Goal: Transaction & Acquisition: Book appointment/travel/reservation

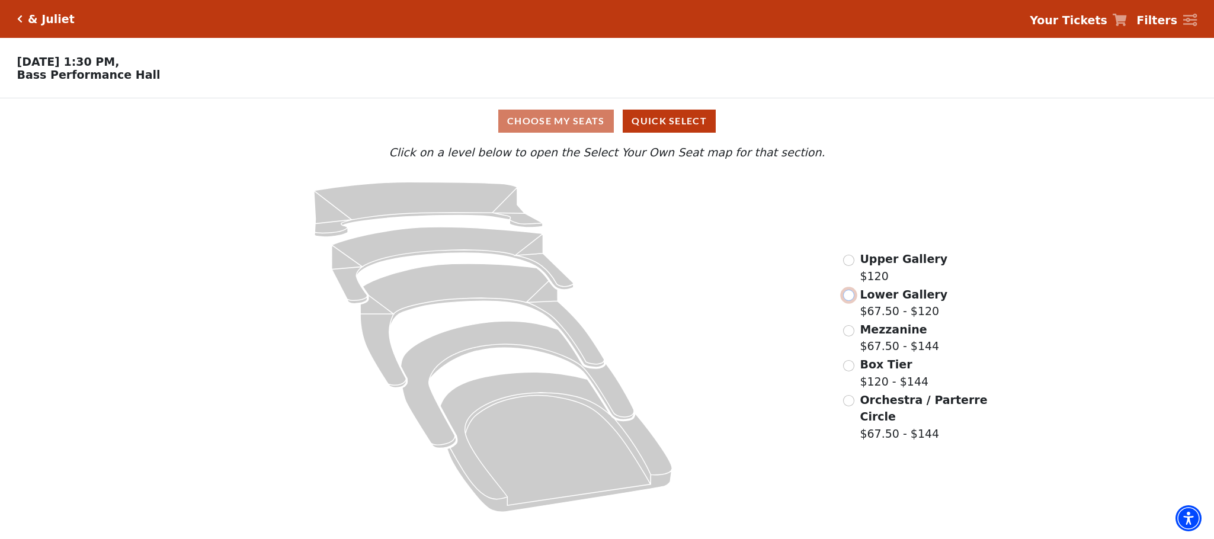
click at [848, 301] on input "Lower Gallery$67.50 - $120\a" at bounding box center [848, 295] width 11 height 11
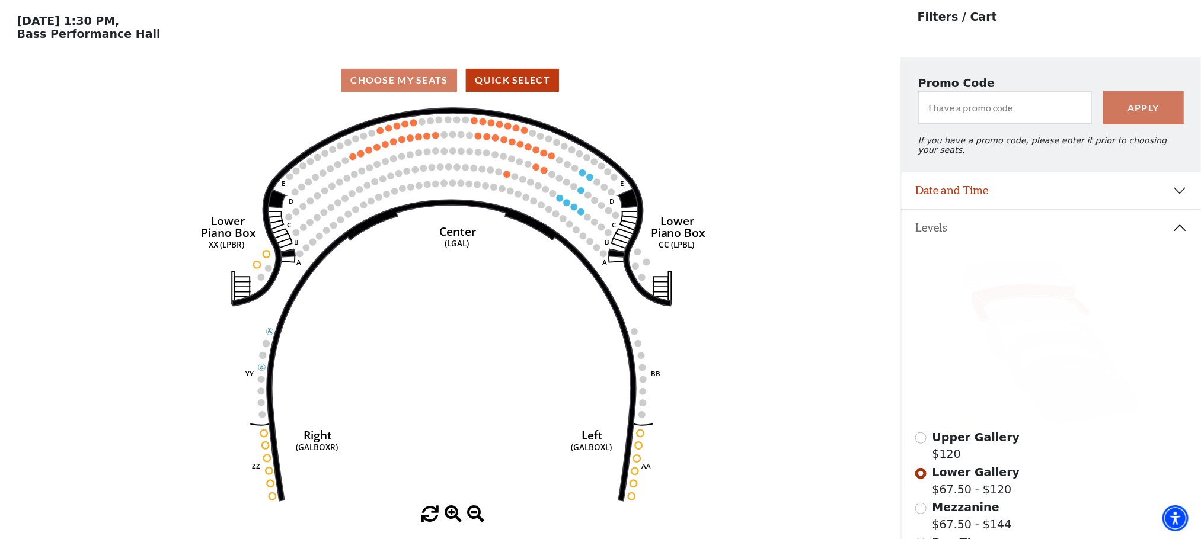
scroll to position [55, 0]
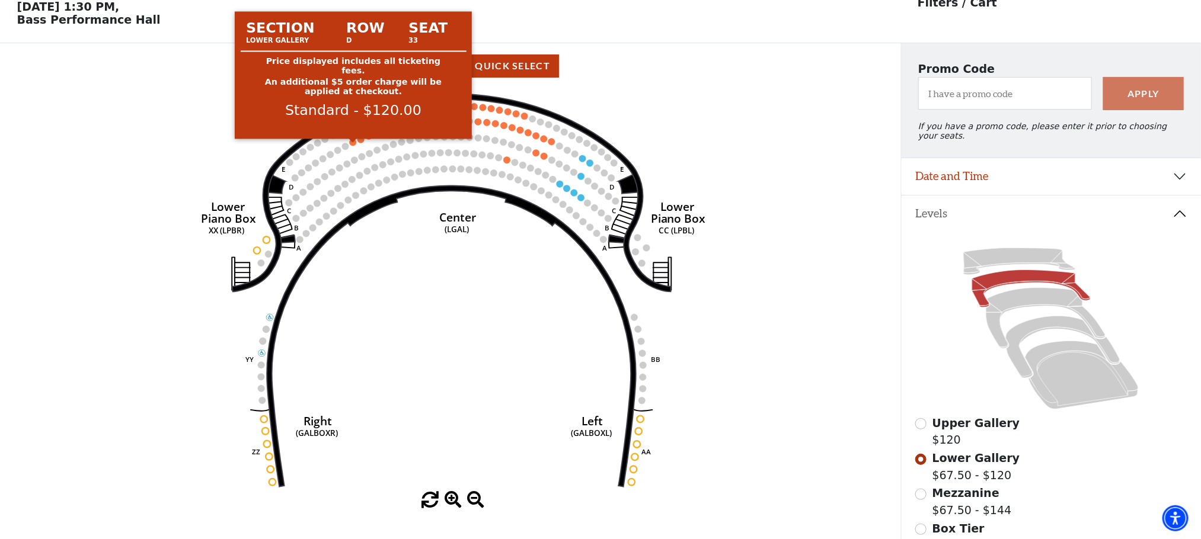
click at [351, 146] on circle at bounding box center [353, 142] width 7 height 7
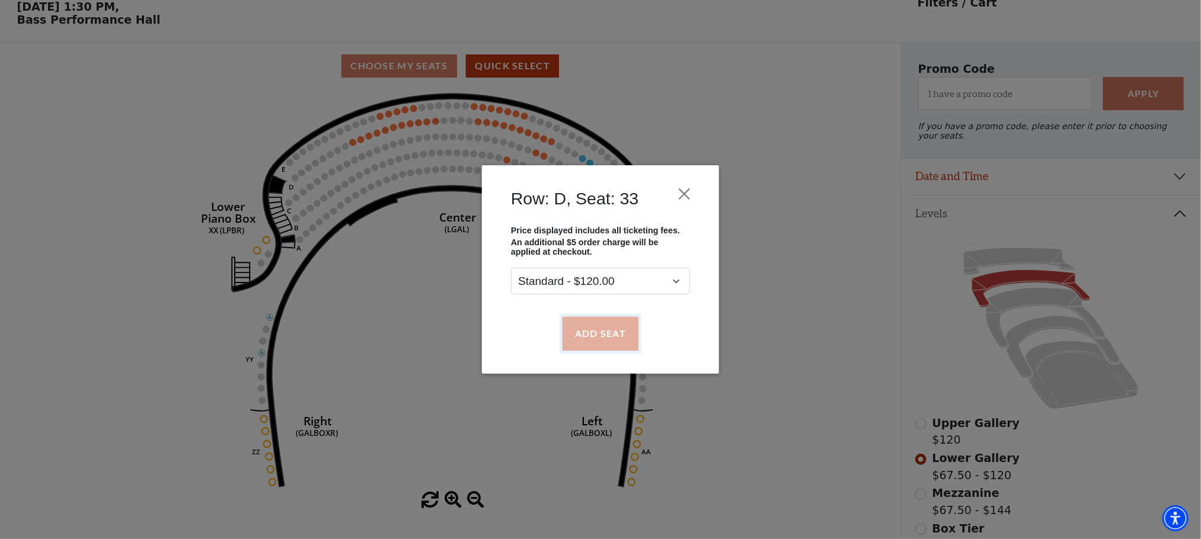
click at [569, 334] on button "Add Seat" at bounding box center [600, 333] width 76 height 33
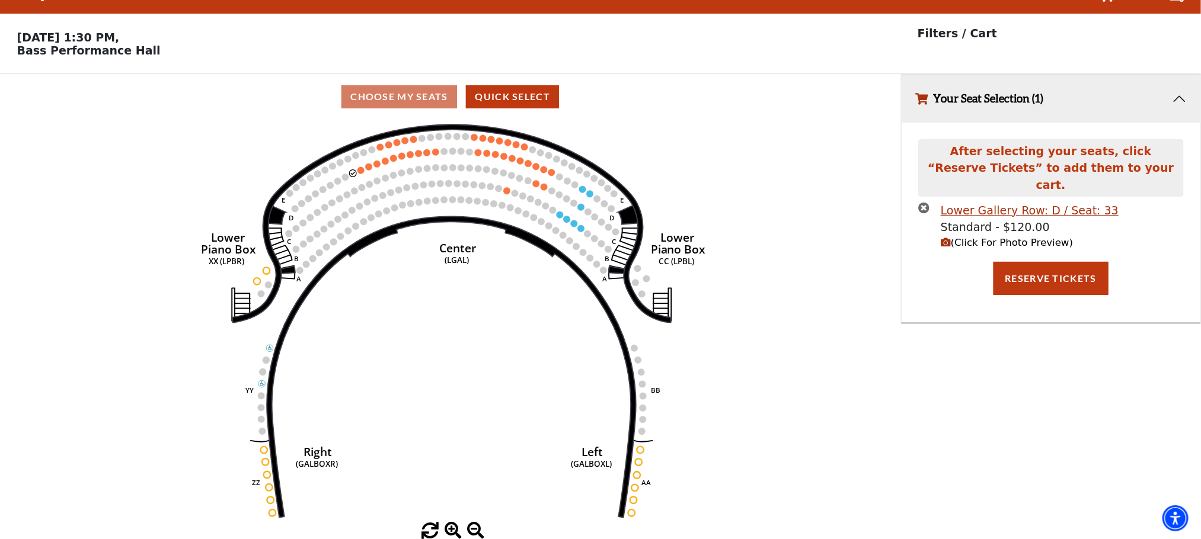
scroll to position [0, 0]
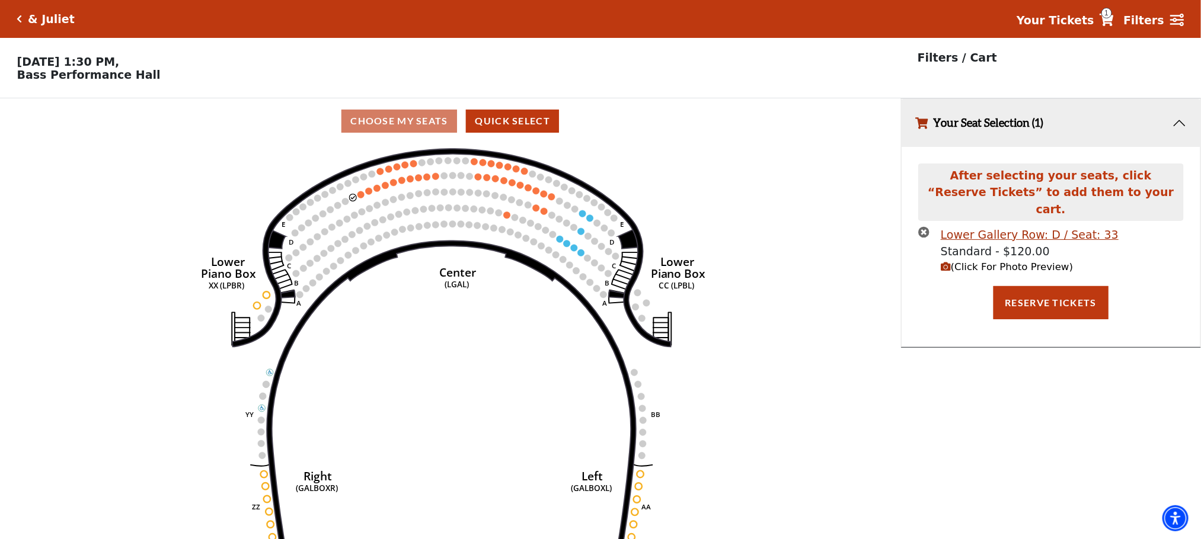
click at [356, 196] on icon "Right (GALBOXR) E D C B A E D C B A YY ZZ Left (GALBOXL) BB AA Center Lower Pia…" at bounding box center [450, 345] width 811 height 403
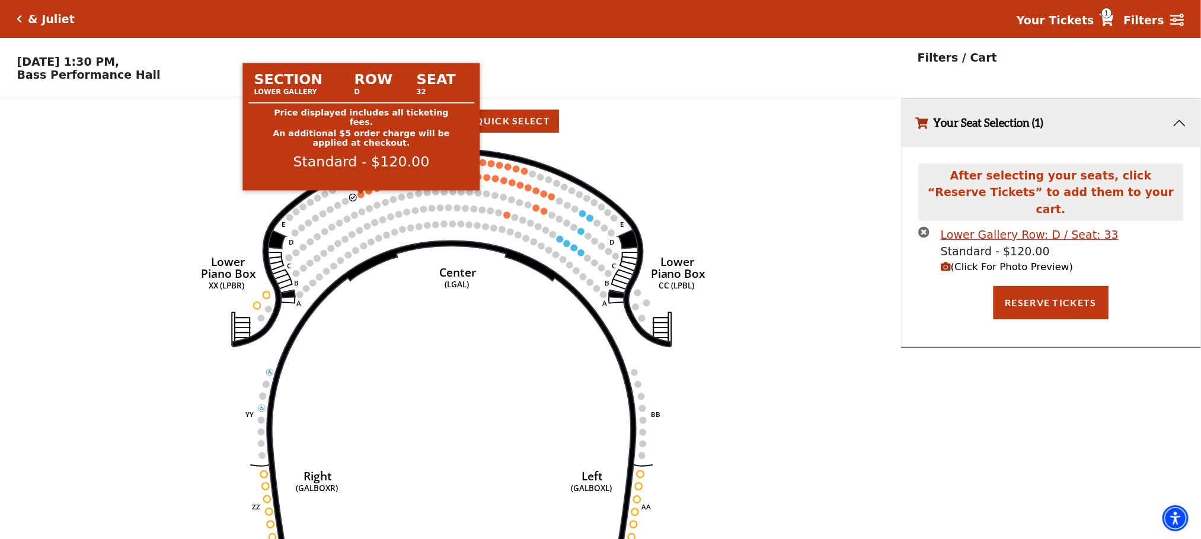
click at [363, 199] on circle at bounding box center [360, 194] width 7 height 7
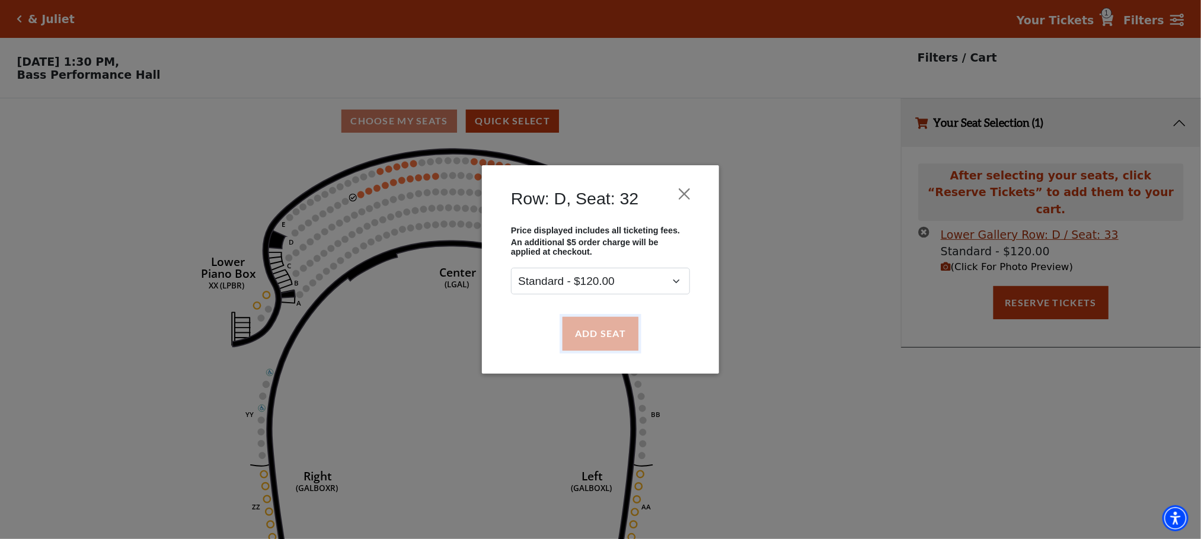
drag, startPoint x: 587, startPoint y: 335, endPoint x: 576, endPoint y: 337, distance: 11.4
click at [587, 337] on button "Add Seat" at bounding box center [600, 333] width 76 height 33
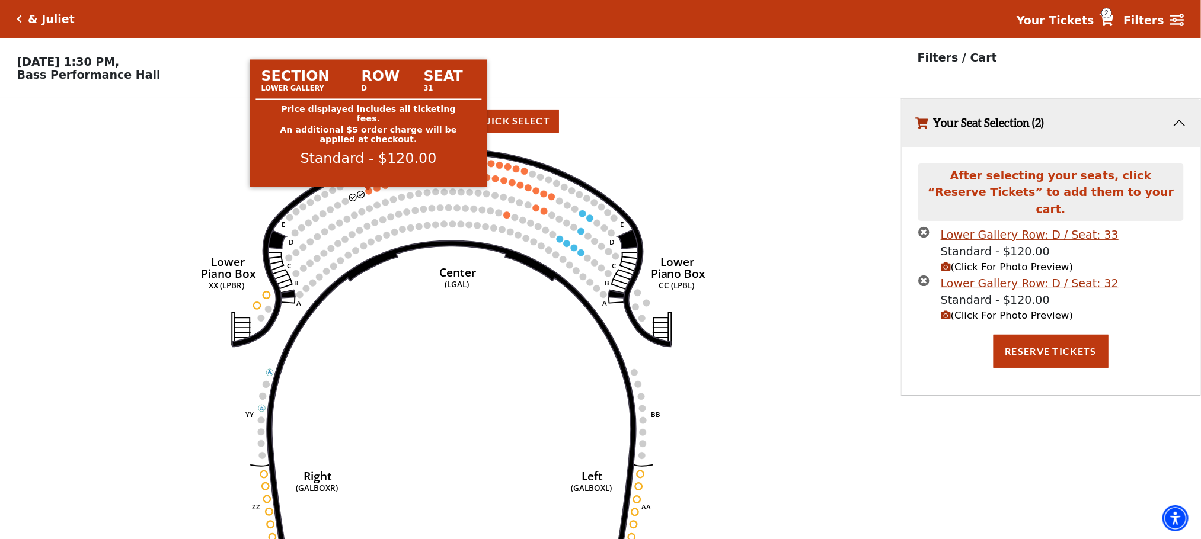
click at [370, 195] on circle at bounding box center [368, 191] width 7 height 7
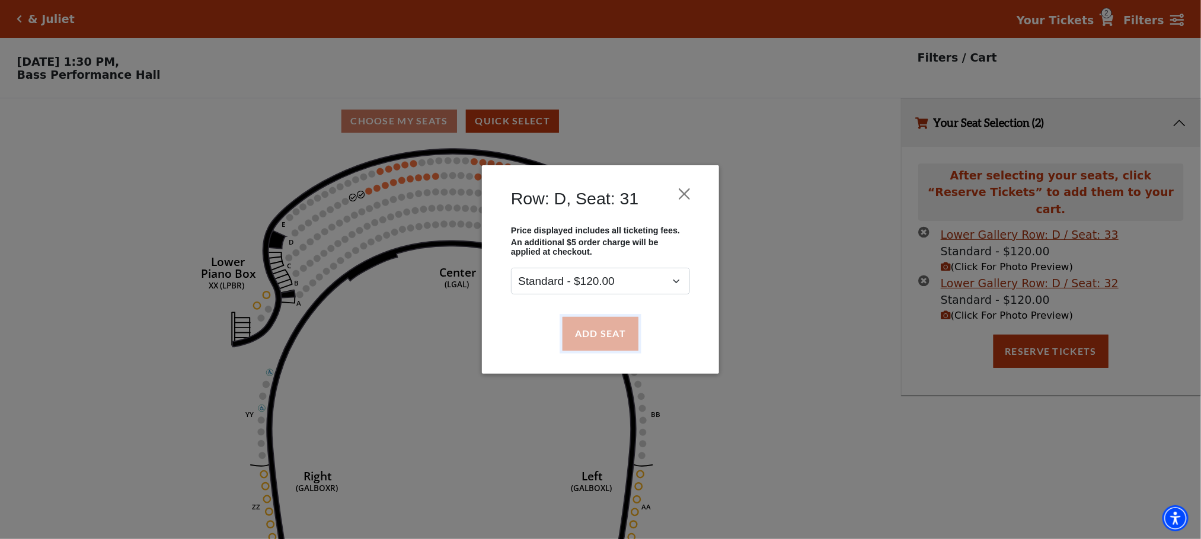
click at [566, 329] on button "Add Seat" at bounding box center [600, 333] width 76 height 33
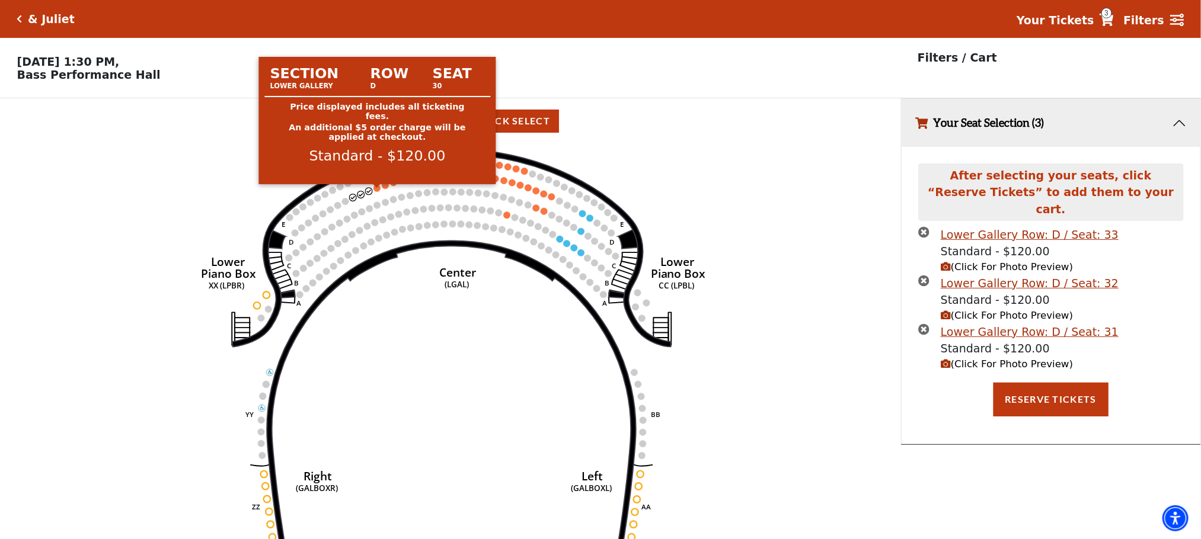
click at [377, 192] on circle at bounding box center [376, 188] width 7 height 7
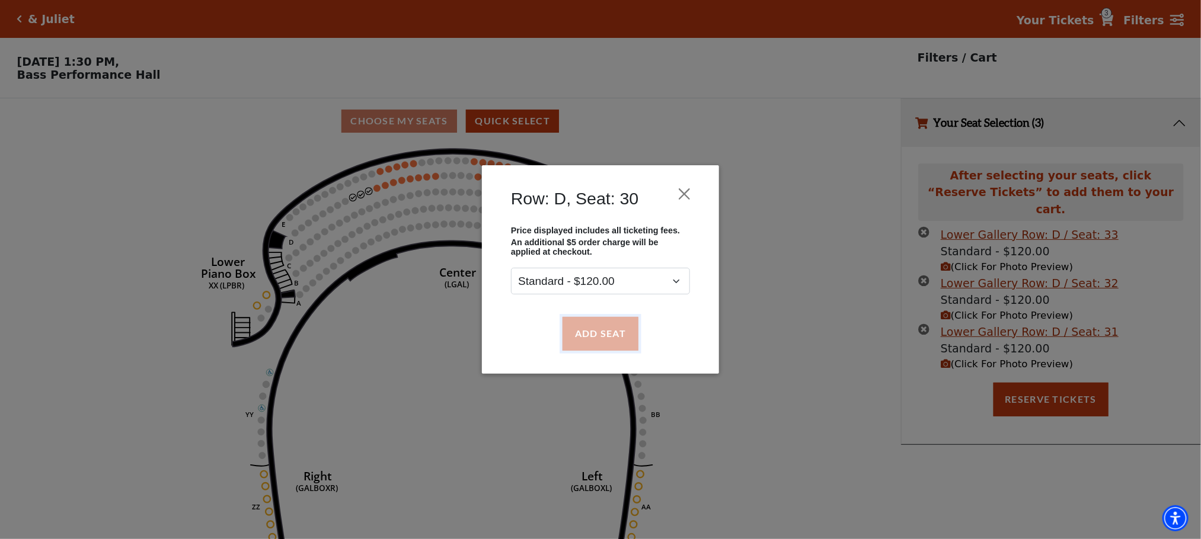
click at [598, 331] on button "Add Seat" at bounding box center [600, 333] width 76 height 33
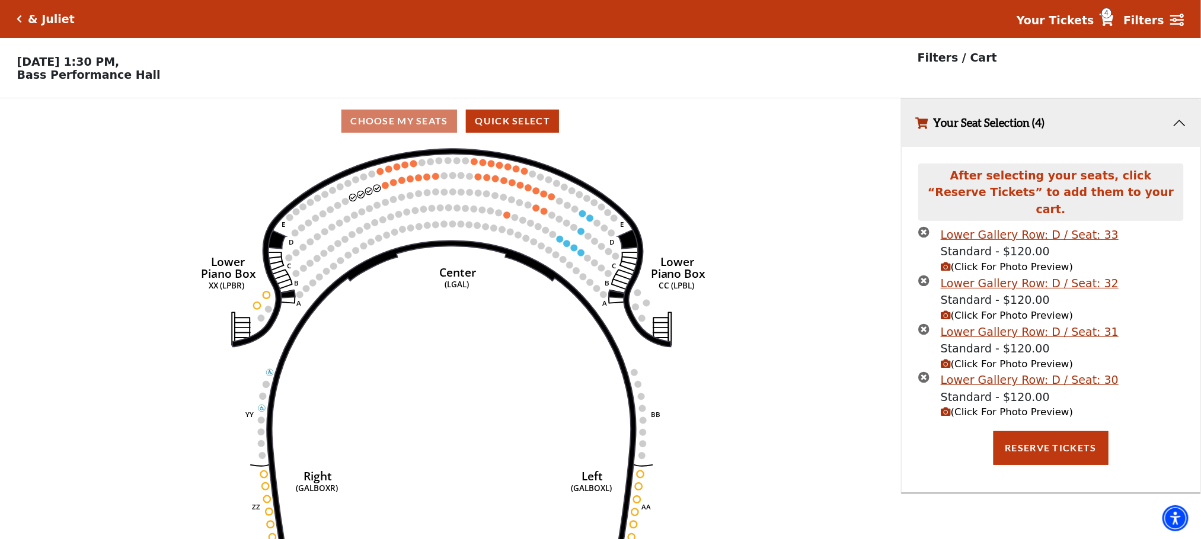
scroll to position [29, 0]
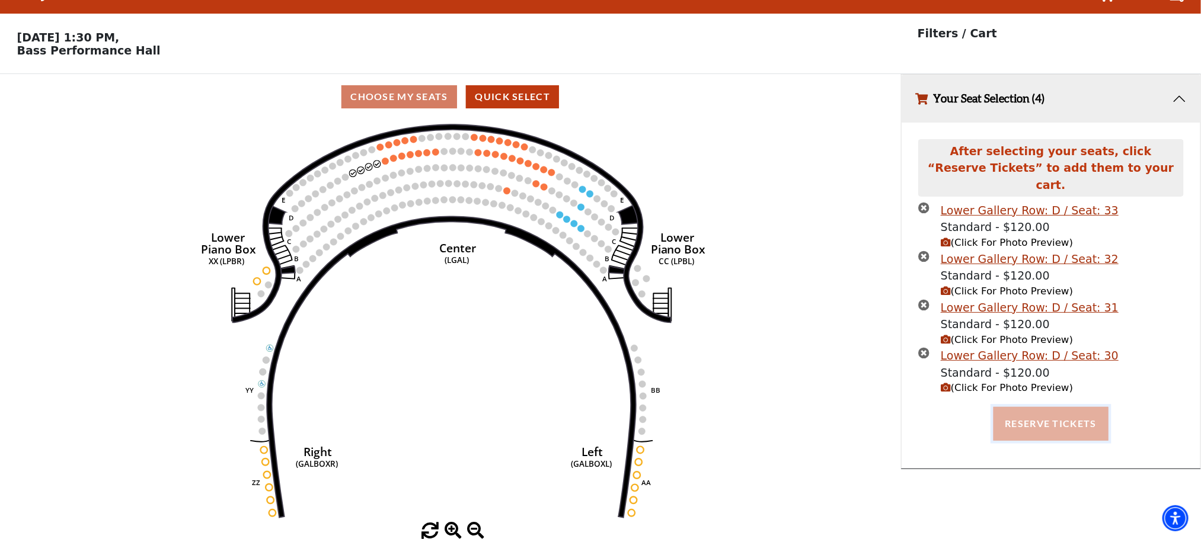
click at [1049, 407] on button "Reserve Tickets" at bounding box center [1050, 423] width 115 height 33
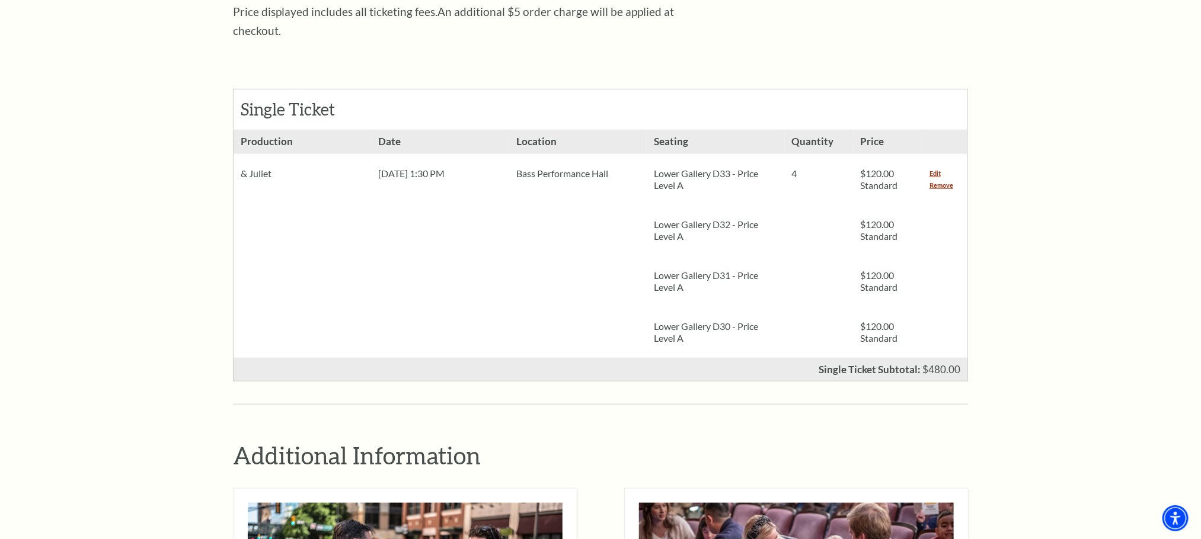
scroll to position [444, 0]
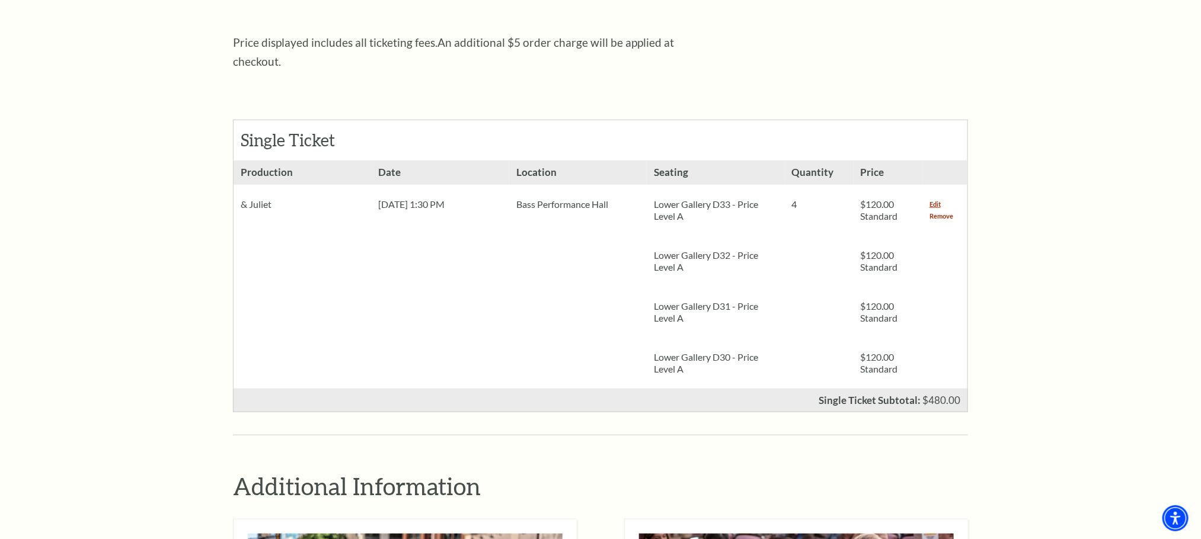
click at [932, 210] on link "Remove" at bounding box center [941, 216] width 24 height 12
click at [937, 210] on link "Remove" at bounding box center [941, 216] width 24 height 12
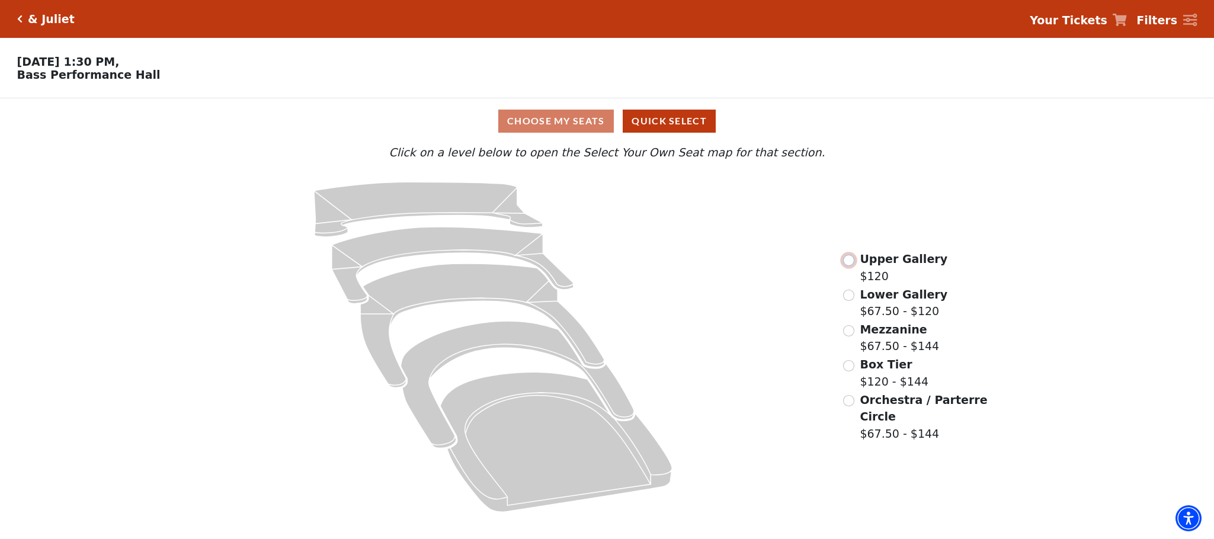
click at [851, 266] on input "Upper Gallery$120\a" at bounding box center [848, 260] width 11 height 11
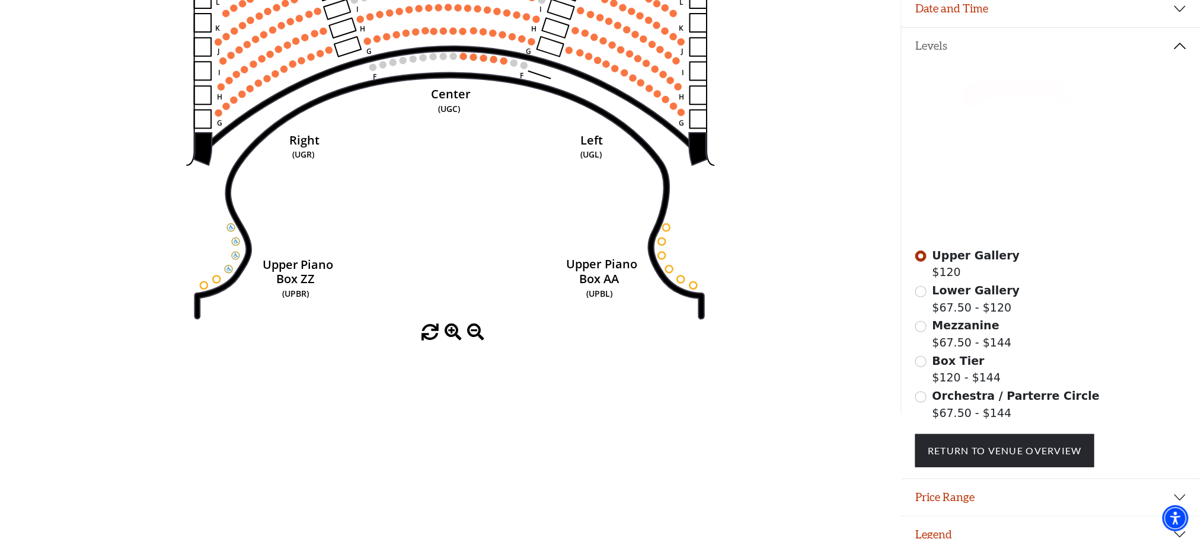
scroll to position [235, 0]
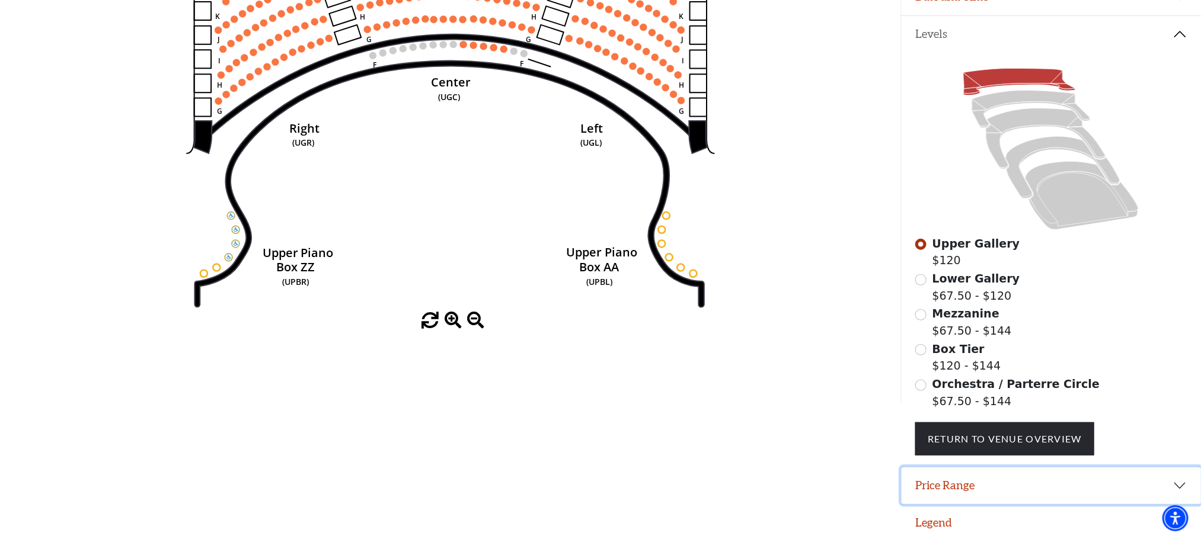
click at [1023, 486] on button "Price Range" at bounding box center [1051, 486] width 300 height 37
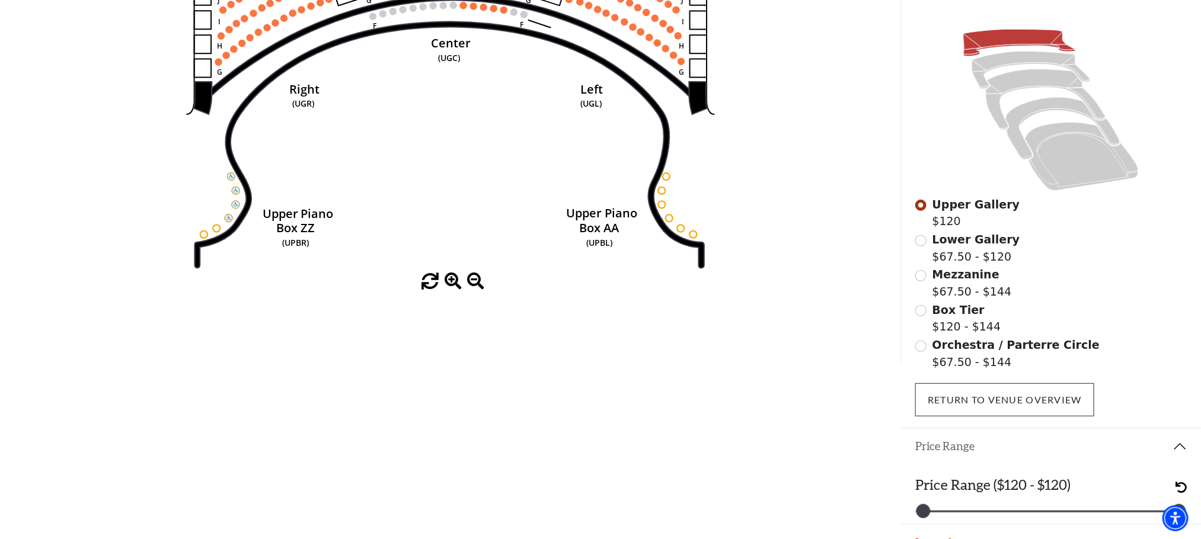
scroll to position [294, 0]
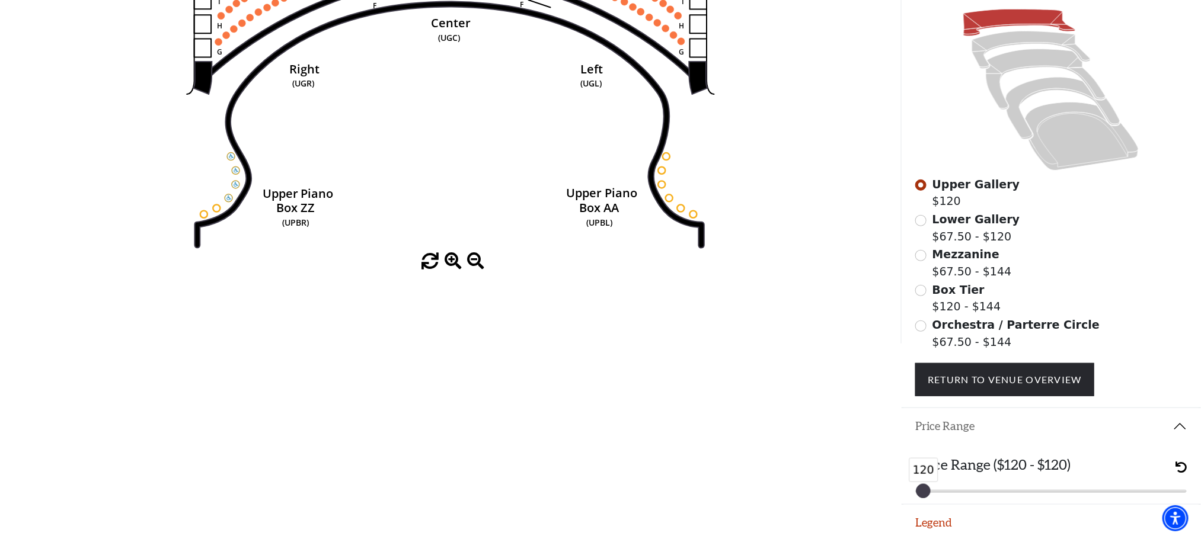
drag, startPoint x: 1174, startPoint y: 489, endPoint x: 959, endPoint y: 514, distance: 216.5
click at [960, 344] on div "Promo Code Apply If you have a promo code, please enter it prior to choosing yo…" at bounding box center [1051, 73] width 300 height 539
click at [921, 485] on div at bounding box center [923, 491] width 13 height 13
click at [937, 517] on button "Legend" at bounding box center [1051, 523] width 300 height 37
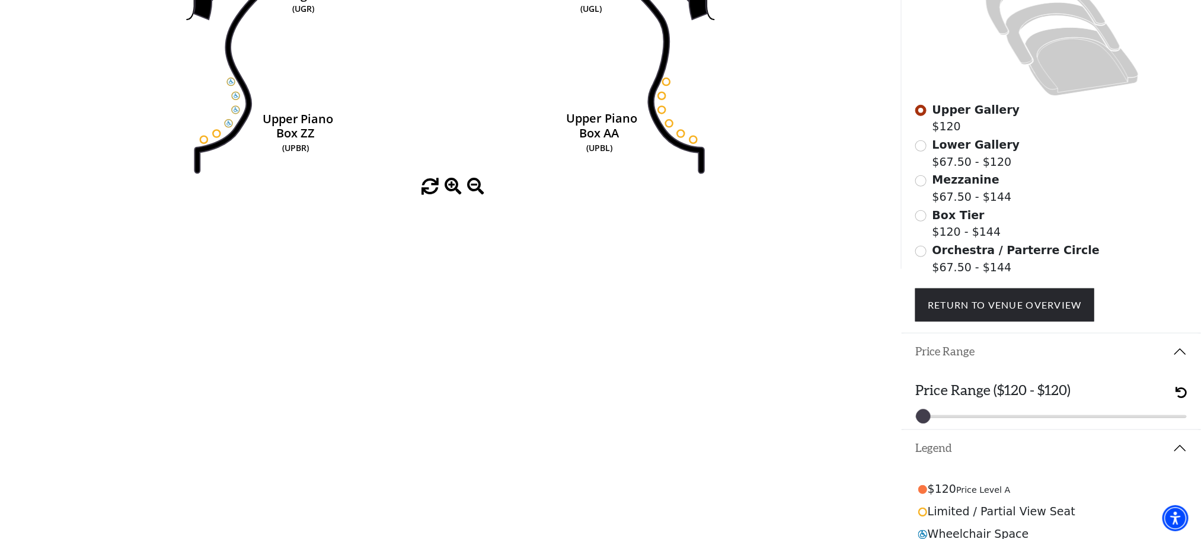
scroll to position [428, 0]
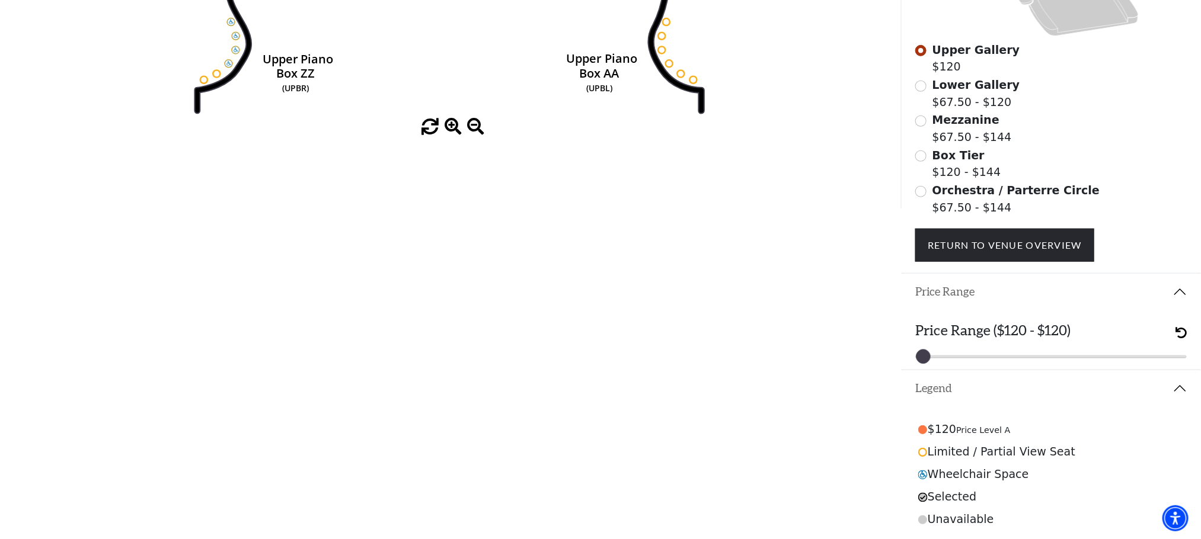
click at [923, 354] on div at bounding box center [923, 356] width 13 height 13
drag, startPoint x: 923, startPoint y: 354, endPoint x: 911, endPoint y: 356, distance: 12.0
click at [911, 356] on div "Price Range ($120 - $120) 120 120" at bounding box center [1051, 339] width 300 height 59
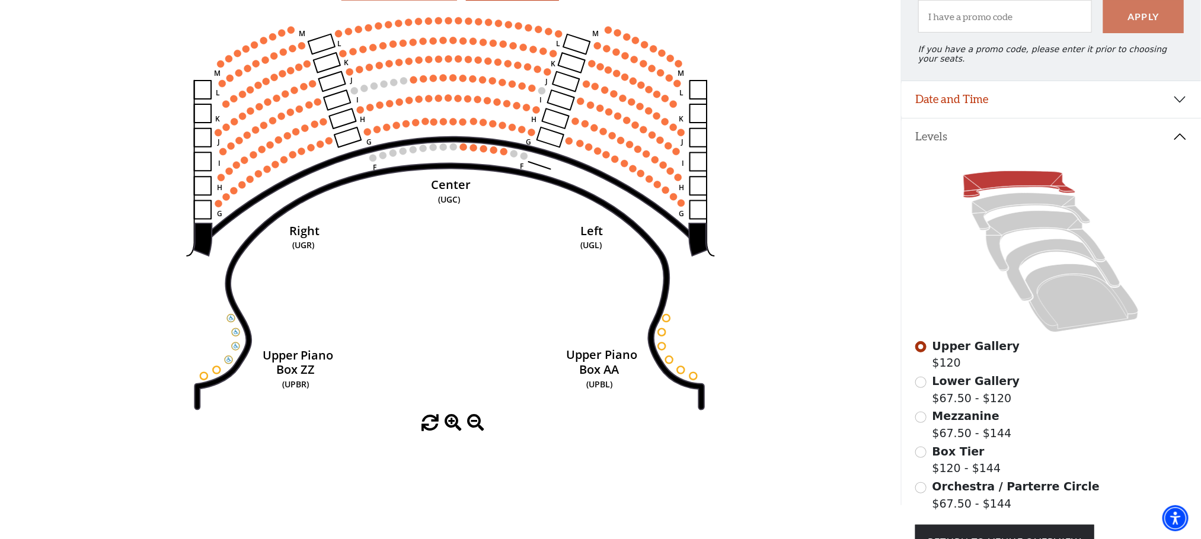
scroll to position [0, 0]
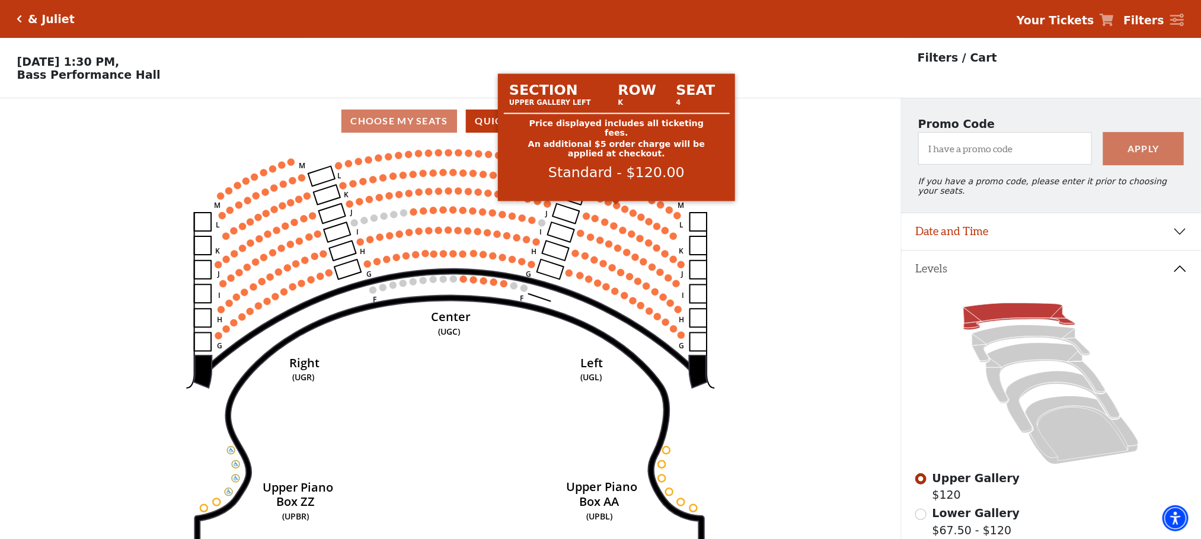
click at [617, 209] on circle at bounding box center [616, 205] width 7 height 7
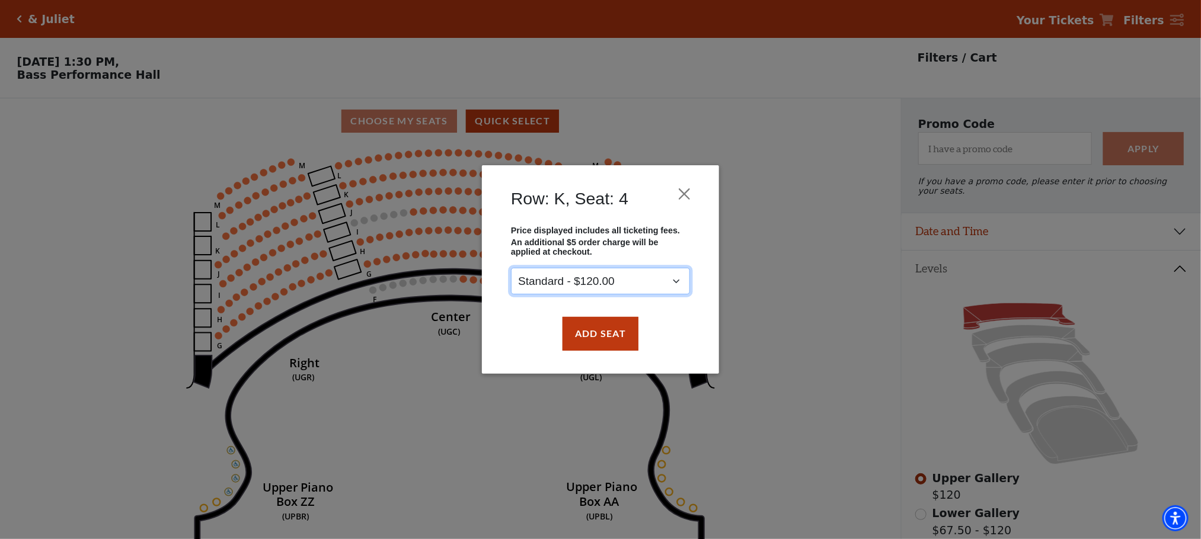
click at [626, 281] on select "Standard - $120.00" at bounding box center [600, 281] width 179 height 27
click at [418, 188] on div "Row: K, Seat: 4 Price displayed includes all ticketing fees. An additional $5 o…" at bounding box center [600, 269] width 1201 height 539
click at [677, 193] on button "Close" at bounding box center [684, 194] width 23 height 23
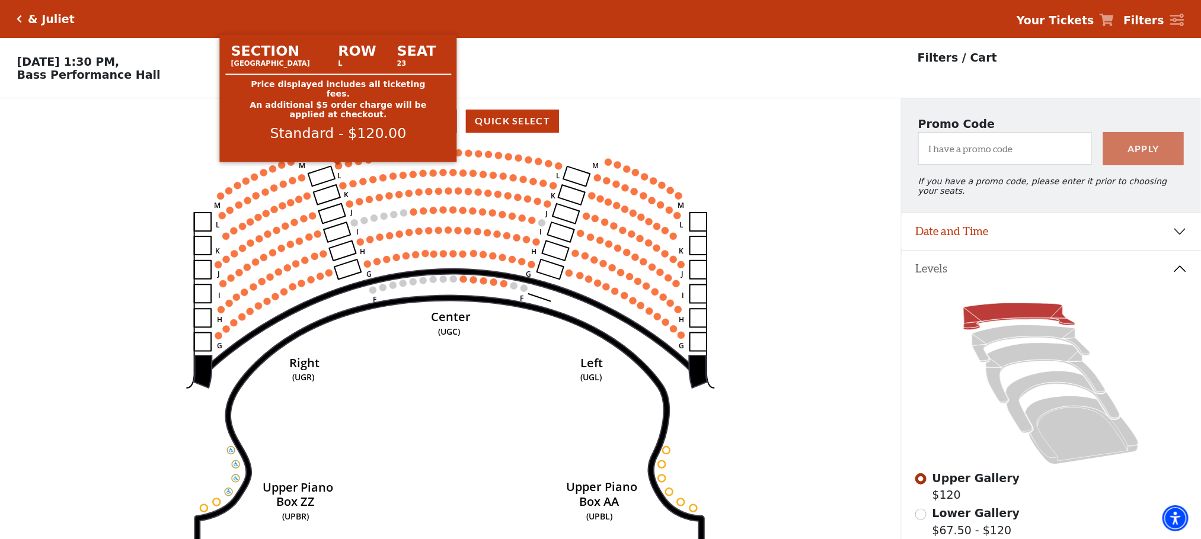
click at [337, 169] on circle at bounding box center [338, 165] width 7 height 7
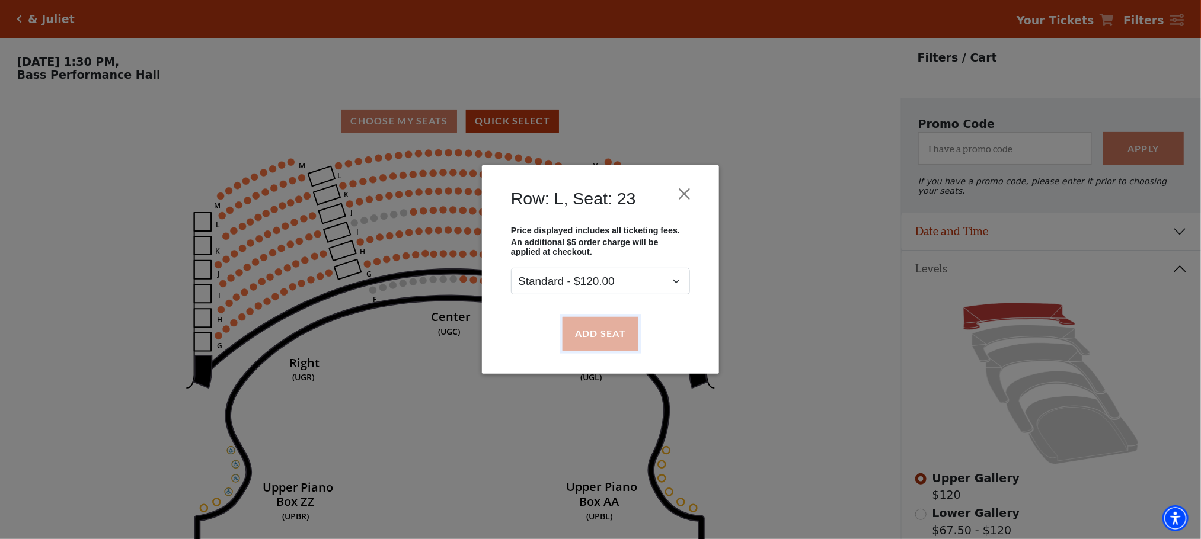
click at [594, 340] on button "Add Seat" at bounding box center [600, 333] width 76 height 33
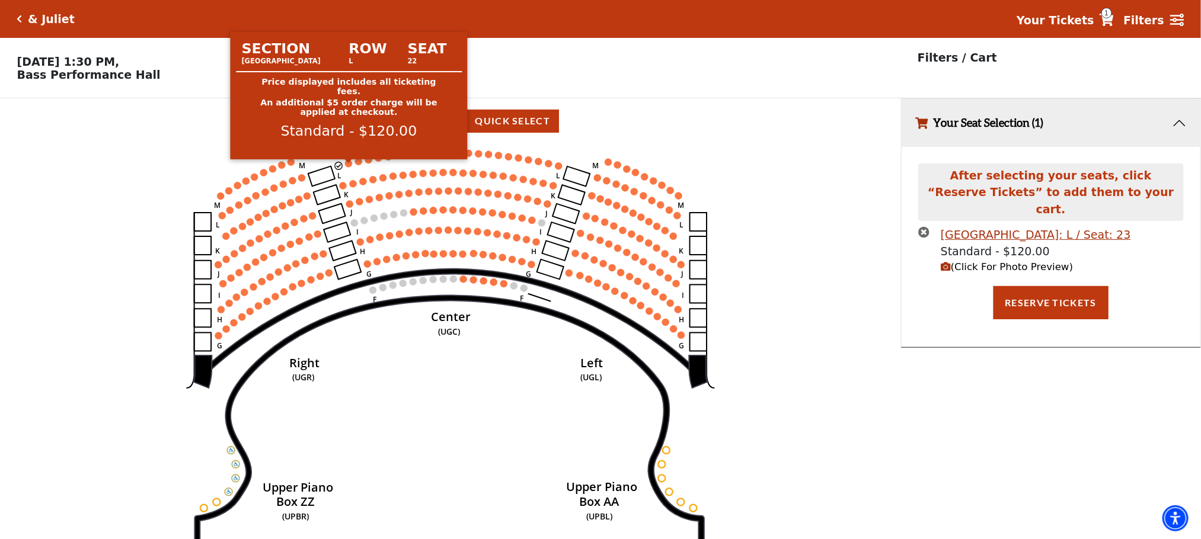
click at [347, 167] on circle at bounding box center [348, 163] width 7 height 7
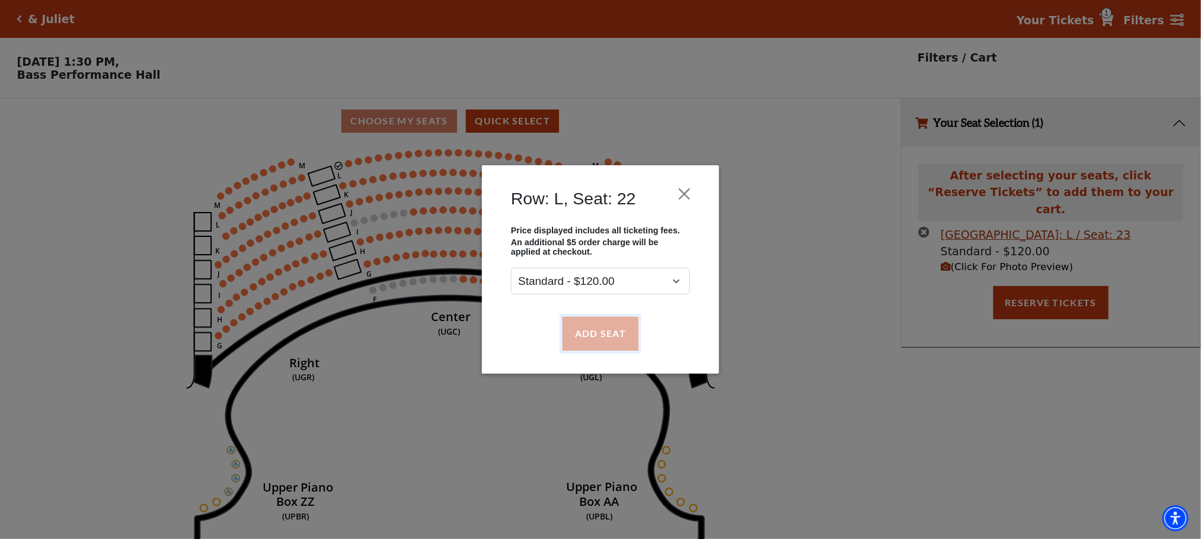
click at [580, 331] on button "Add Seat" at bounding box center [600, 333] width 76 height 33
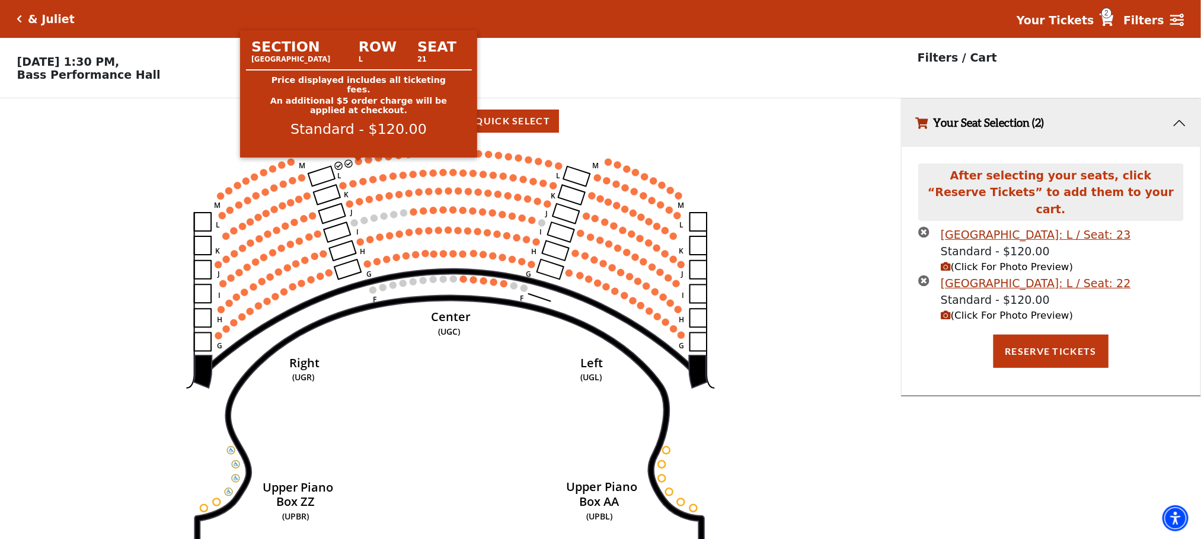
click at [356, 165] on circle at bounding box center [358, 161] width 7 height 7
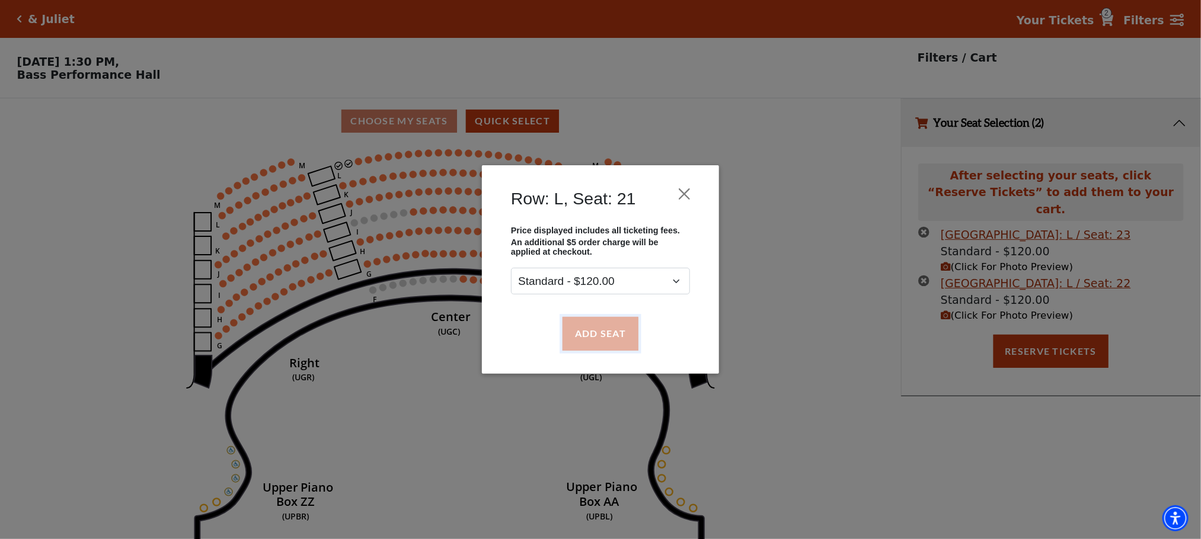
click at [588, 350] on button "Add Seat" at bounding box center [600, 333] width 76 height 33
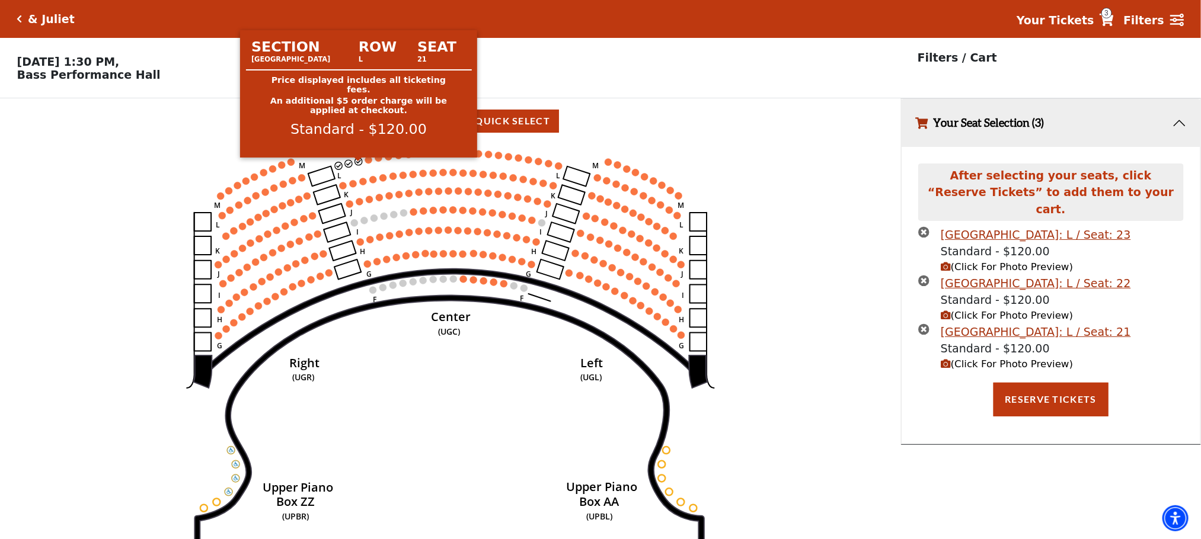
click at [364, 162] on icon "Center (UGC) Right (UGR) Left (UGL) Upper Piano Box ZZ (UPBR) Upper Piano Box A…" at bounding box center [450, 345] width 811 height 403
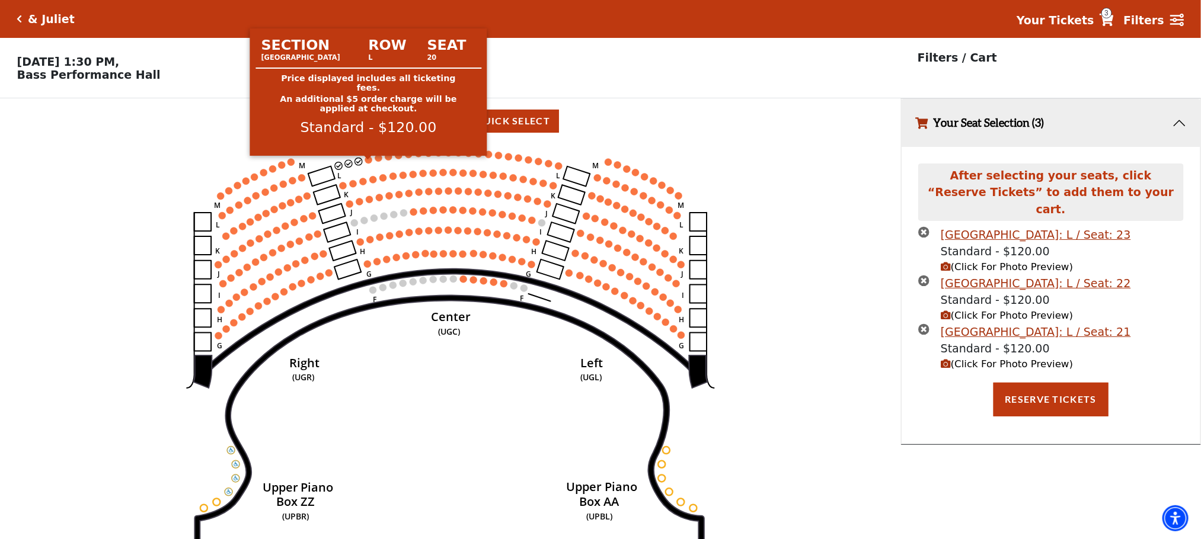
click at [369, 164] on circle at bounding box center [368, 159] width 7 height 7
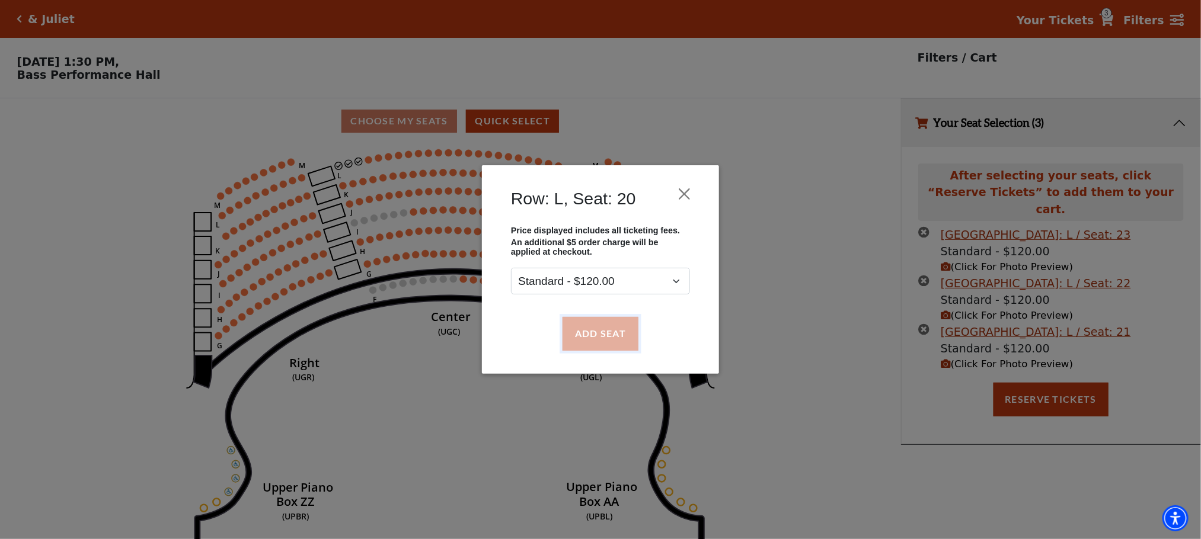
click at [571, 322] on button "Add Seat" at bounding box center [600, 333] width 76 height 33
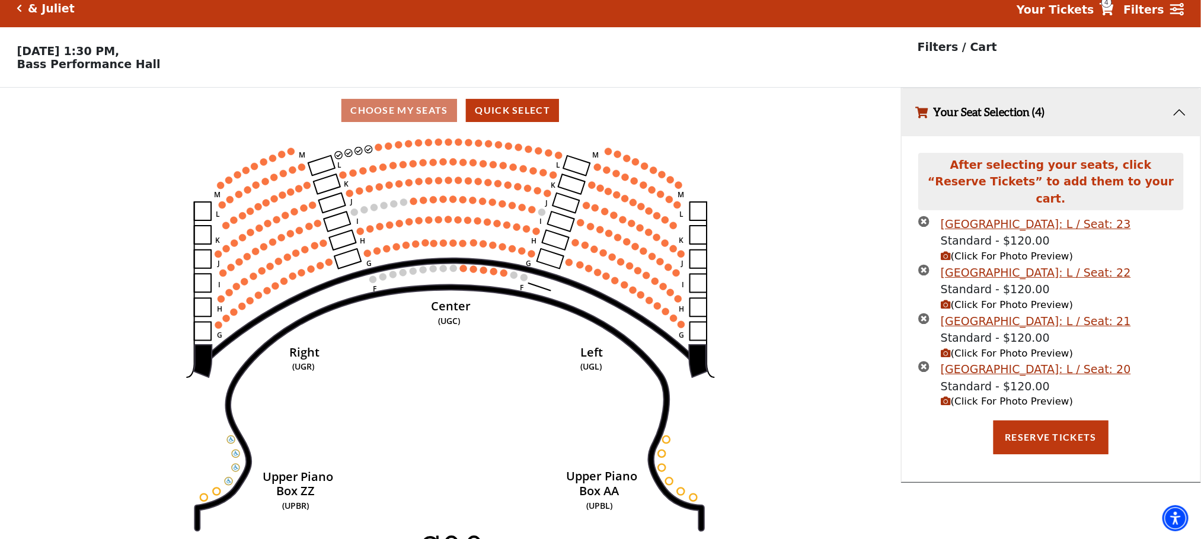
scroll to position [29, 0]
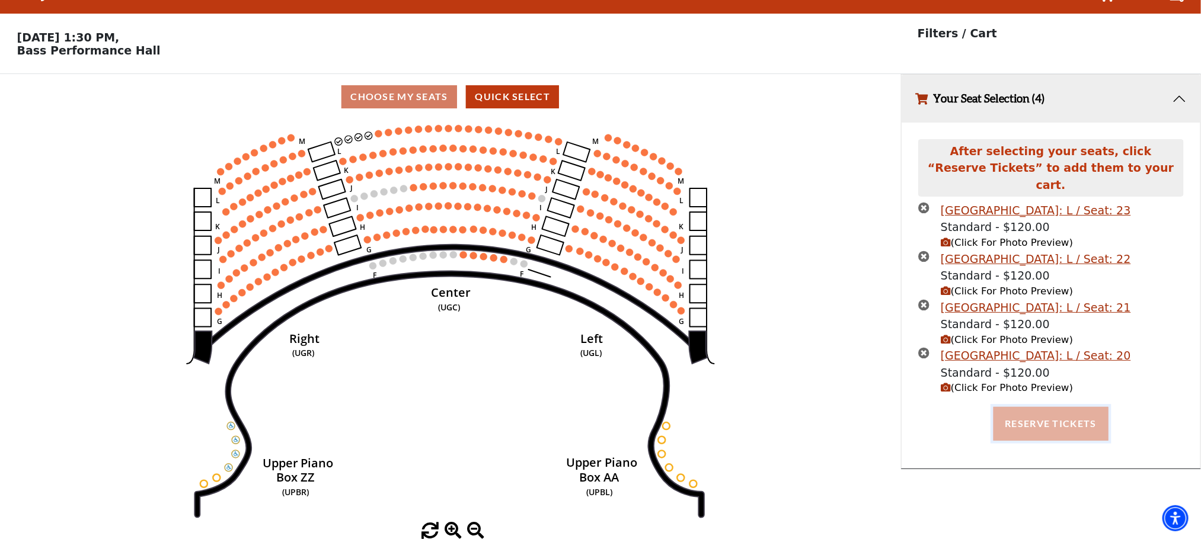
click at [1017, 407] on button "Reserve Tickets" at bounding box center [1050, 423] width 115 height 33
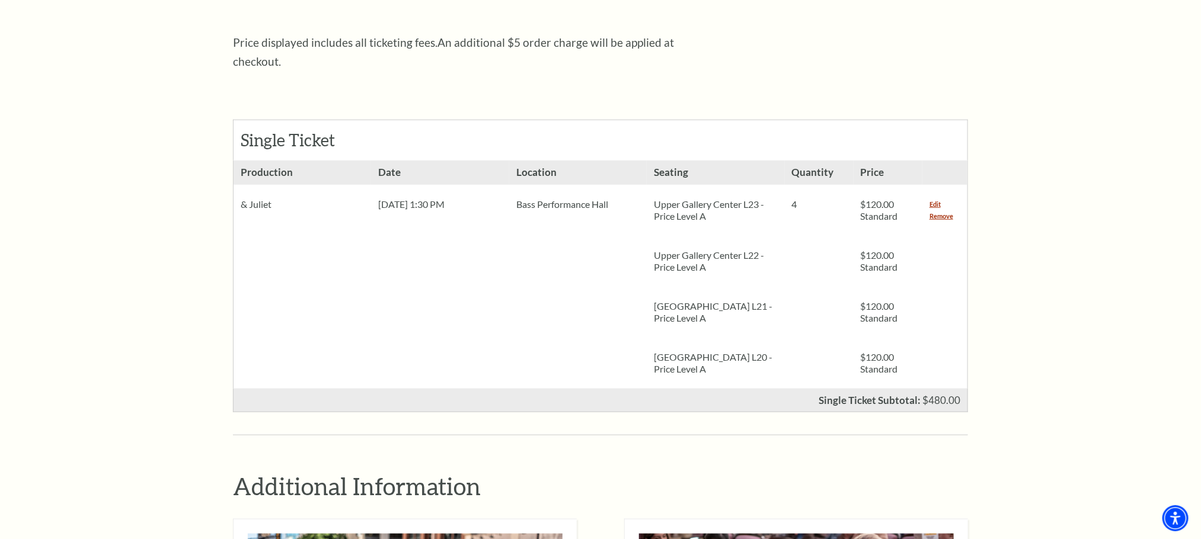
scroll to position [1330, 0]
